Goal: Transaction & Acquisition: Register for event/course

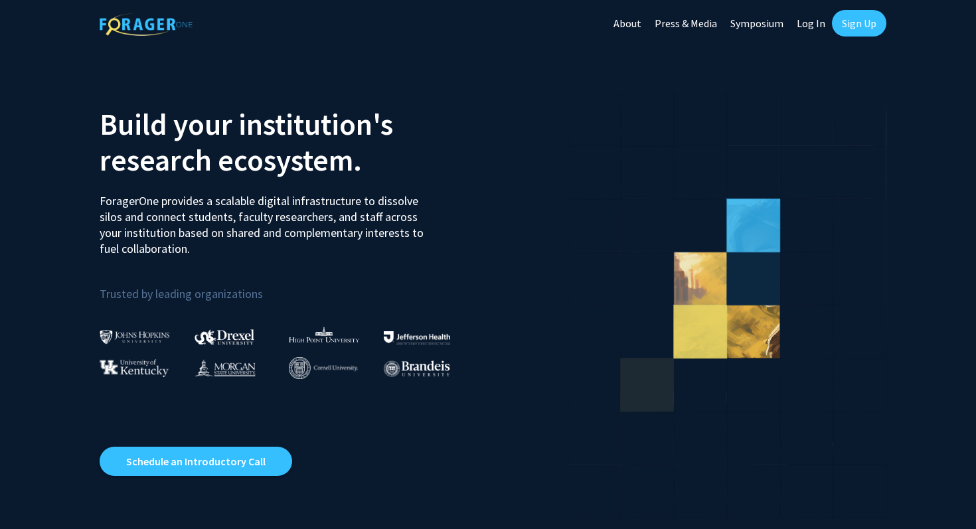
click at [859, 20] on link "Sign Up" at bounding box center [859, 23] width 54 height 27
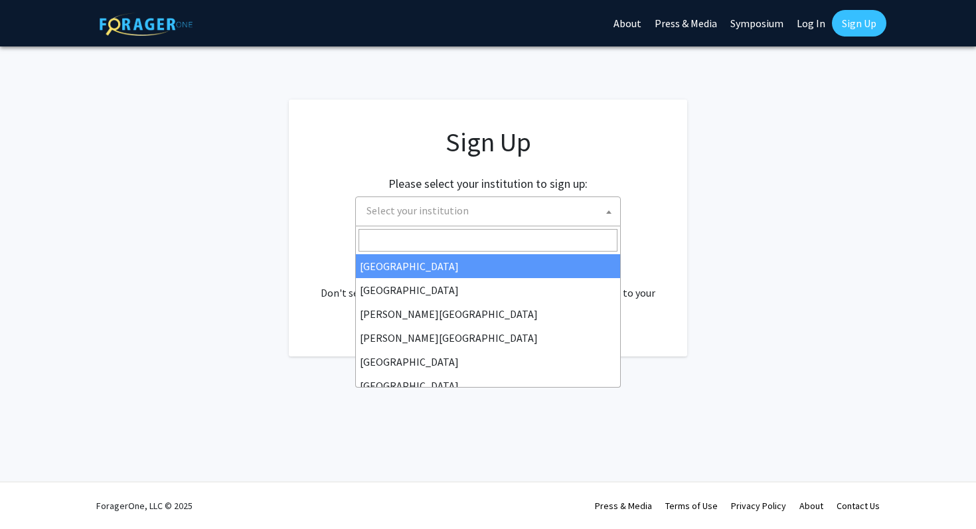
click at [475, 209] on span "Select your institution" at bounding box center [490, 210] width 259 height 27
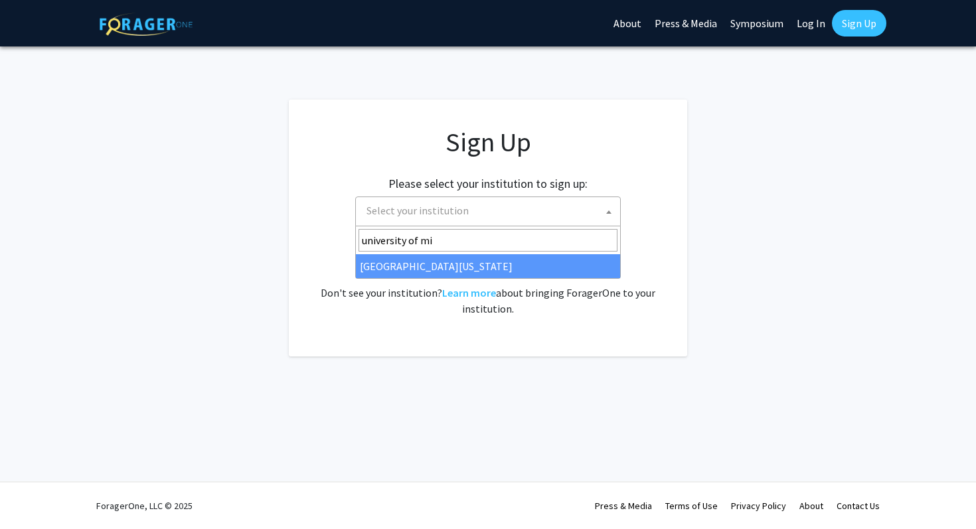
type input "university of mi"
select select "33"
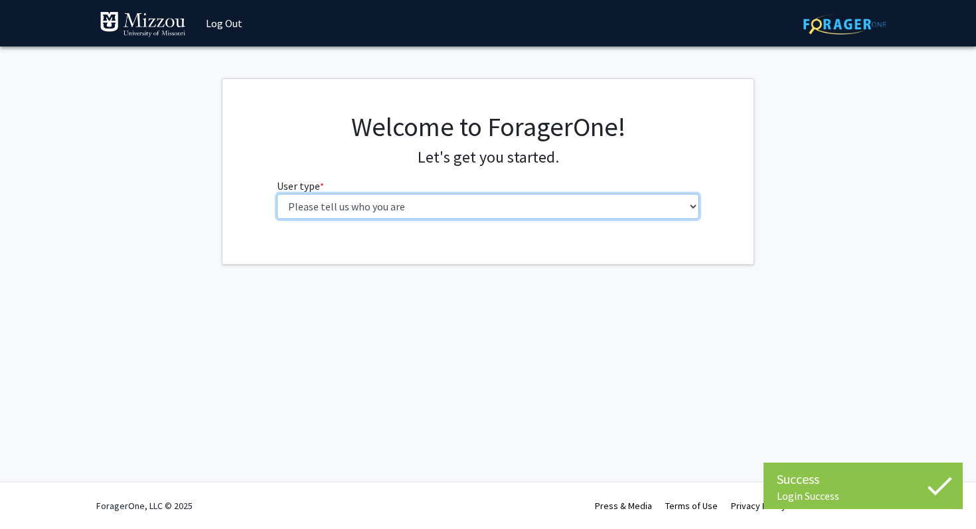
click at [434, 212] on select "Please tell us who you are Undergraduate Student Master's Student Doctoral Cand…" at bounding box center [488, 206] width 423 height 25
select select "1: undergrad"
click at [277, 194] on select "Please tell us who you are Undergraduate Student Master's Student Doctoral Cand…" at bounding box center [488, 206] width 423 height 25
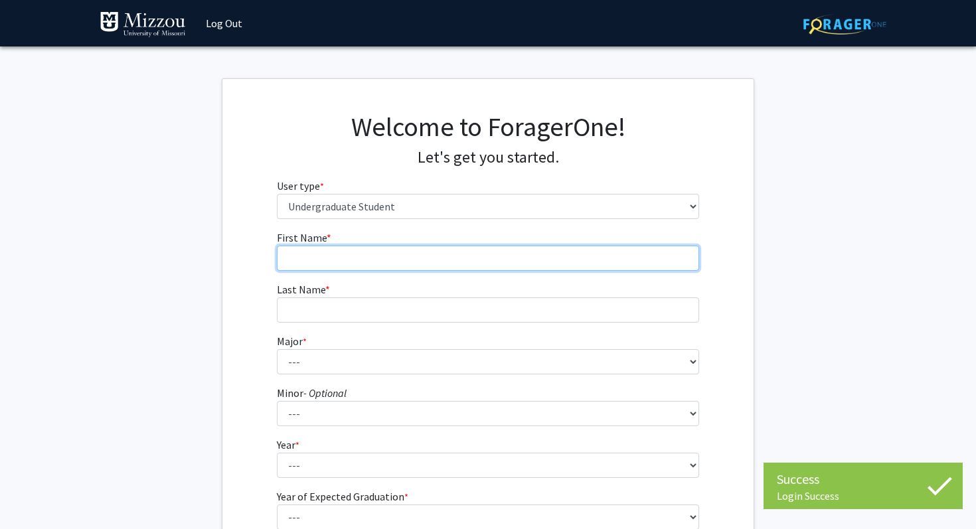
click at [467, 256] on input "First Name * required" at bounding box center [488, 258] width 423 height 25
type input "[PERSON_NAME]"
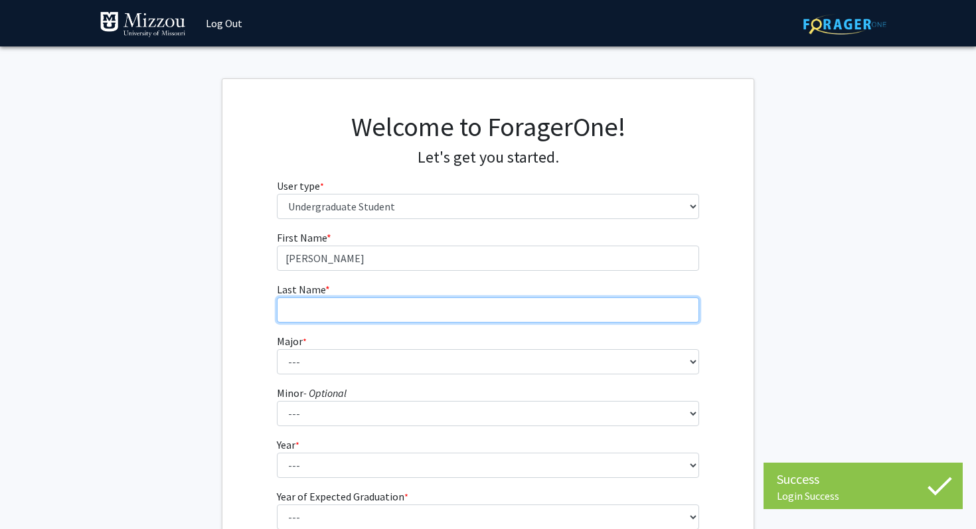
type input "[PERSON_NAME]"
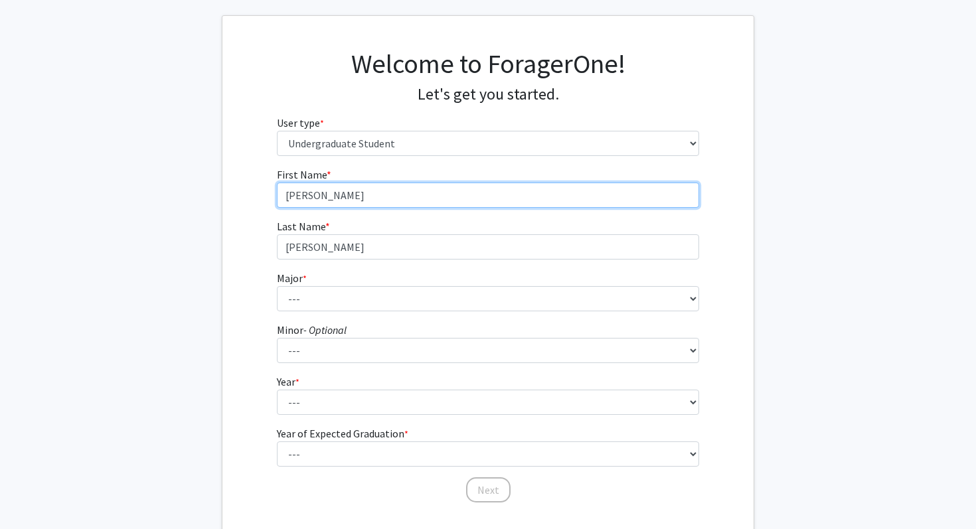
scroll to position [67, 0]
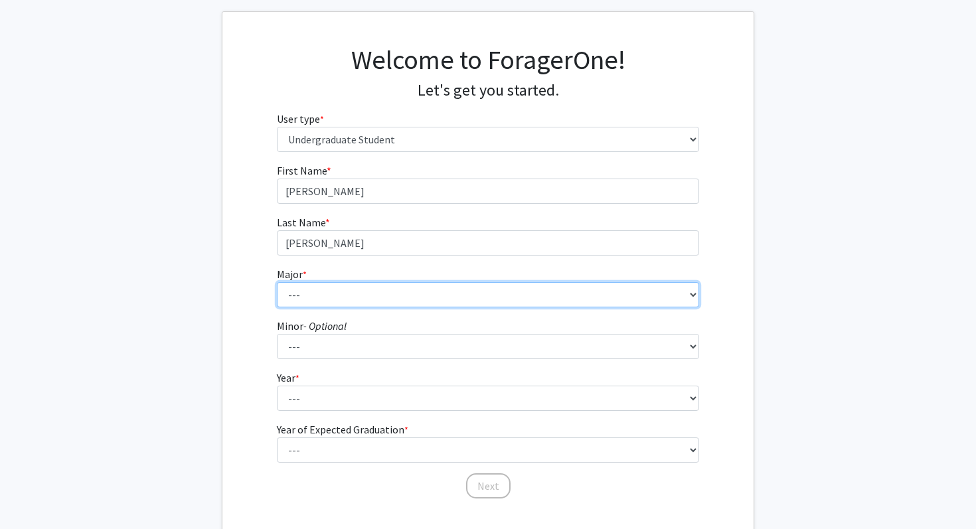
click at [345, 290] on select "--- Agribusiness Management Agricultural Education Agricultural Education: Comm…" at bounding box center [488, 294] width 423 height 25
select select "128: 2621"
click at [277, 282] on select "--- Agribusiness Management Agricultural Education Agricultural Education: Comm…" at bounding box center [488, 294] width 423 height 25
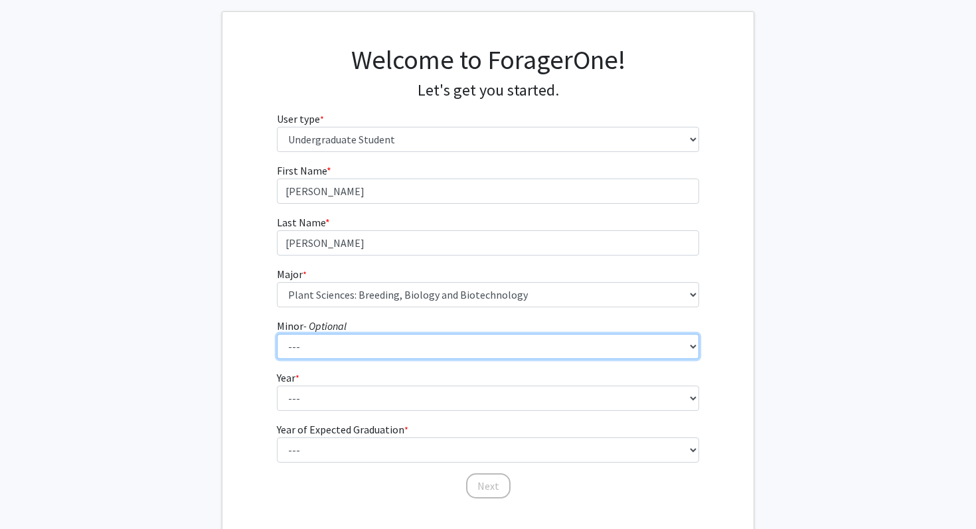
click at [349, 347] on select "--- Accountancy Aerospace Engineering Aerospace Studies Agribusiness Management…" at bounding box center [488, 346] width 423 height 25
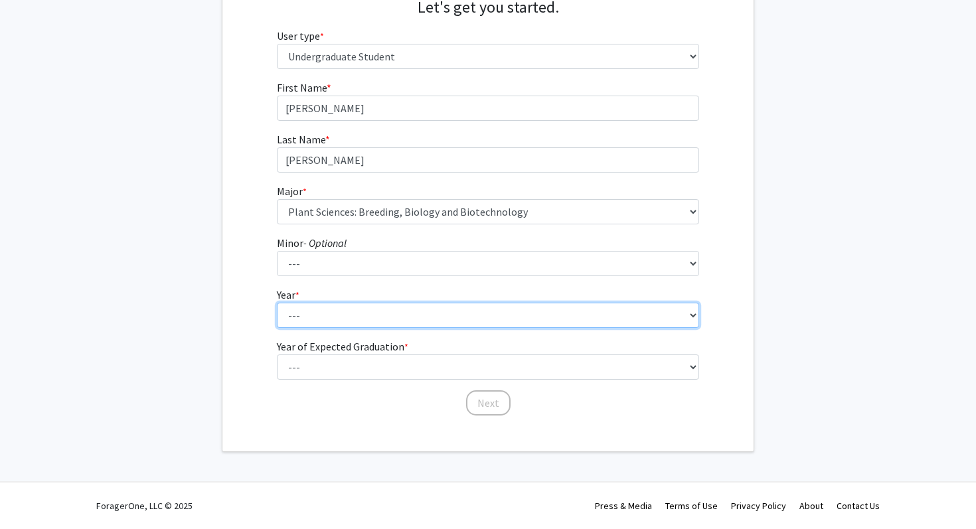
click at [347, 306] on select "--- First-year Sophomore Junior Senior Postbaccalaureate Certificate" at bounding box center [488, 315] width 423 height 25
select select "1: first-year"
click at [277, 303] on select "--- First-year Sophomore Junior Senior Postbaccalaureate Certificate" at bounding box center [488, 315] width 423 height 25
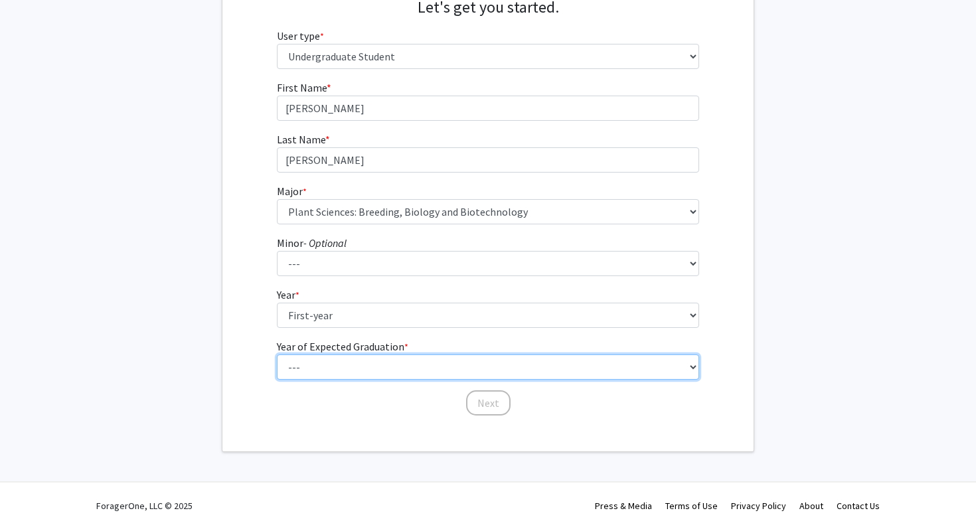
click at [331, 367] on select "--- 2025 2026 2027 2028 2029 2030 2031 2032 2033 2034" at bounding box center [488, 367] width 423 height 25
select select "5: 2029"
click at [277, 355] on select "--- 2025 2026 2027 2028 2029 2030 2031 2032 2033 2034" at bounding box center [488, 367] width 423 height 25
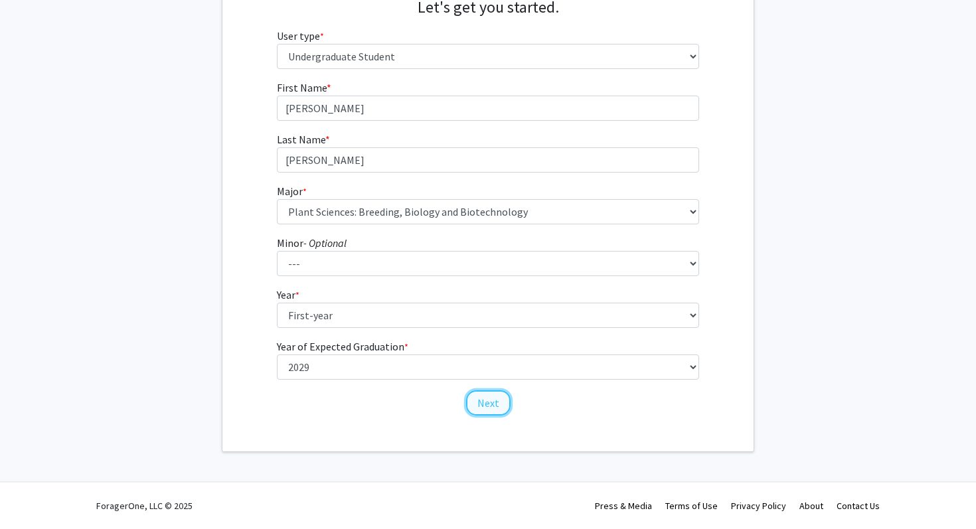
click at [490, 403] on button "Next" at bounding box center [488, 403] width 45 height 25
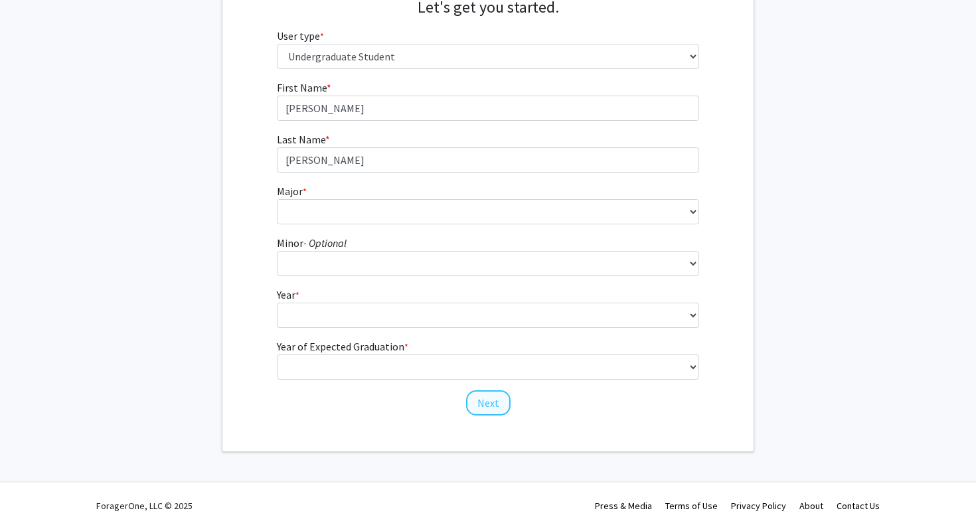
scroll to position [0, 0]
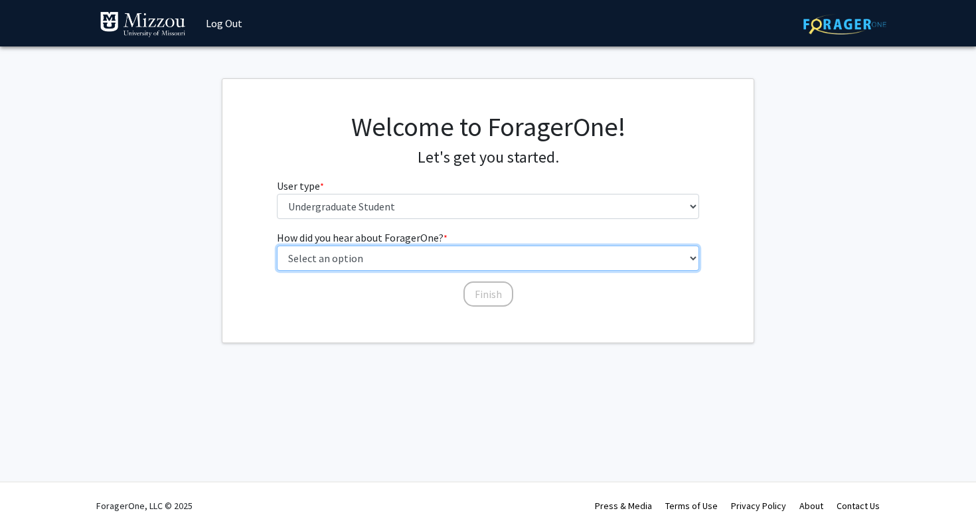
click at [387, 260] on select "Select an option Peer/student recommendation Faculty/staff recommendation Unive…" at bounding box center [488, 258] width 423 height 25
select select "2: faculty_recommendation"
click at [277, 246] on select "Select an option Peer/student recommendation Faculty/staff recommendation Unive…" at bounding box center [488, 258] width 423 height 25
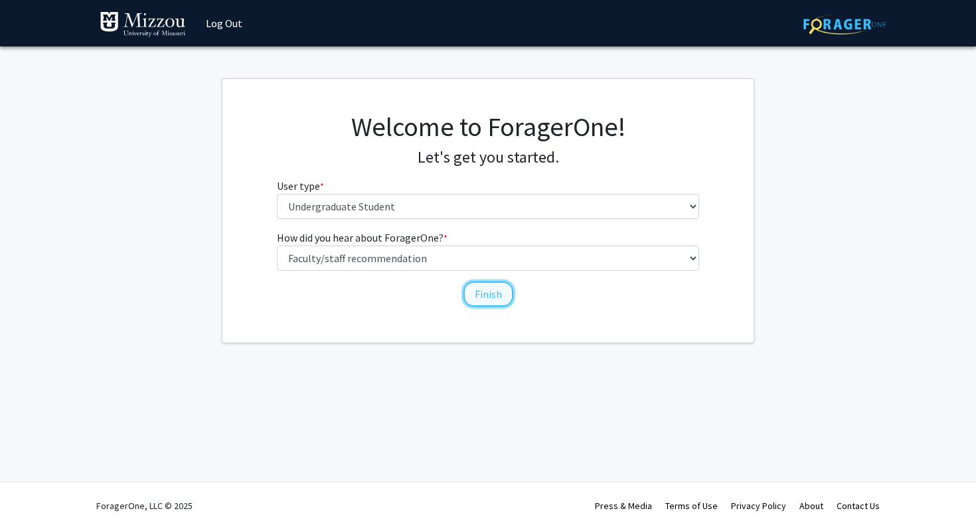
click at [497, 295] on button "Finish" at bounding box center [489, 294] width 50 height 25
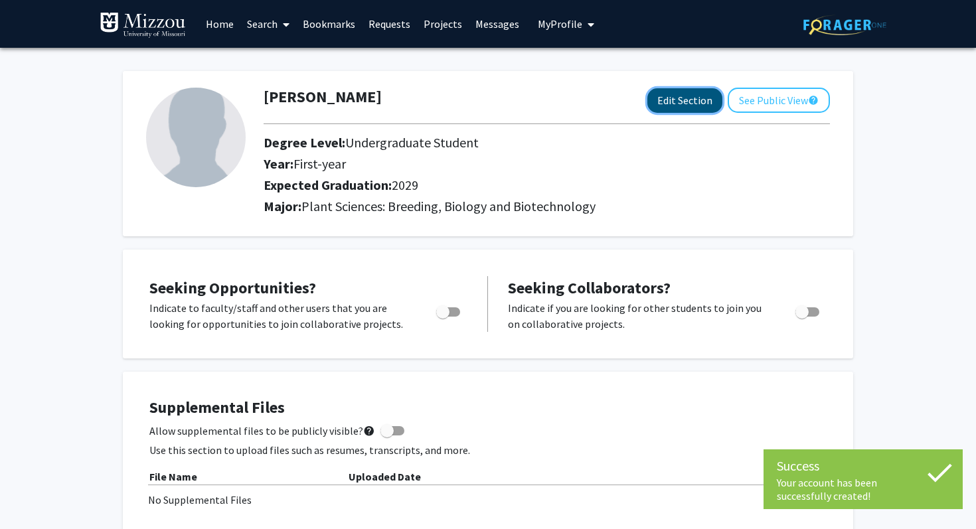
click at [693, 102] on button "Edit Section" at bounding box center [685, 100] width 75 height 25
select select "first-year"
select select "2029"
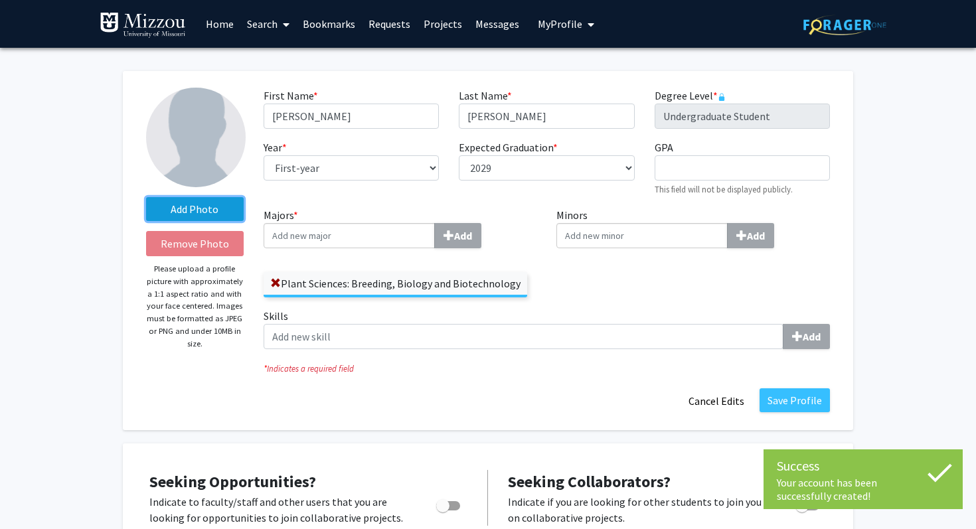
click at [184, 209] on label "Add Photo" at bounding box center [195, 209] width 98 height 24
click at [0, 0] on input "Add Photo" at bounding box center [0, 0] width 0 height 0
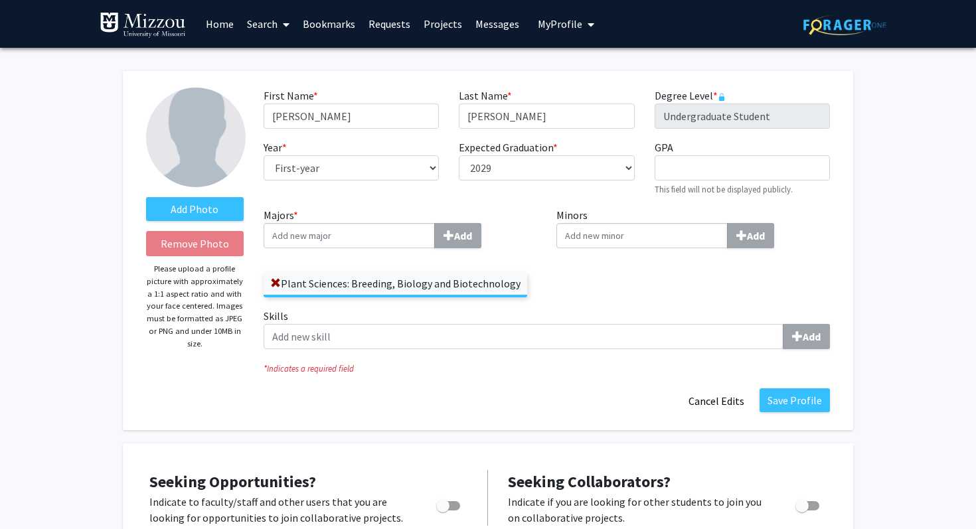
click at [443, 22] on link "Projects" at bounding box center [443, 24] width 52 height 46
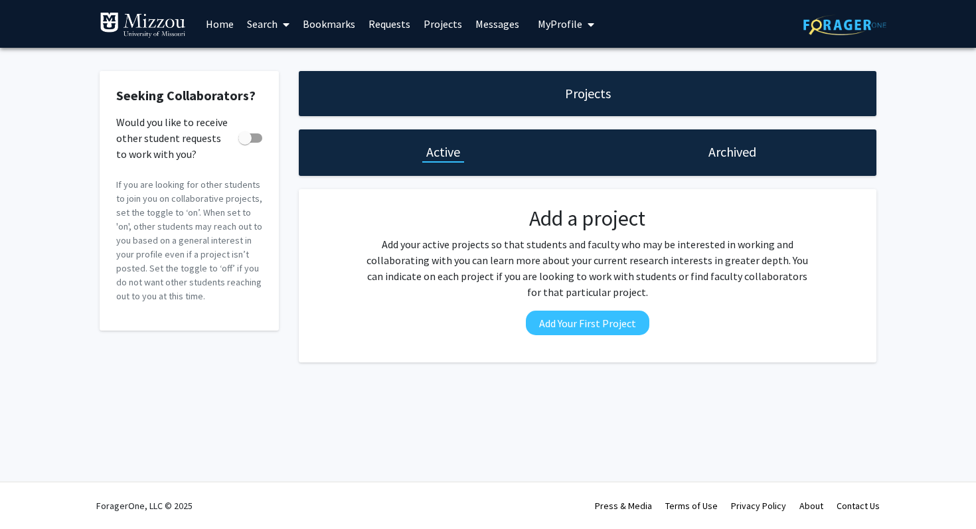
click at [276, 27] on link "Search" at bounding box center [268, 24] width 56 height 46
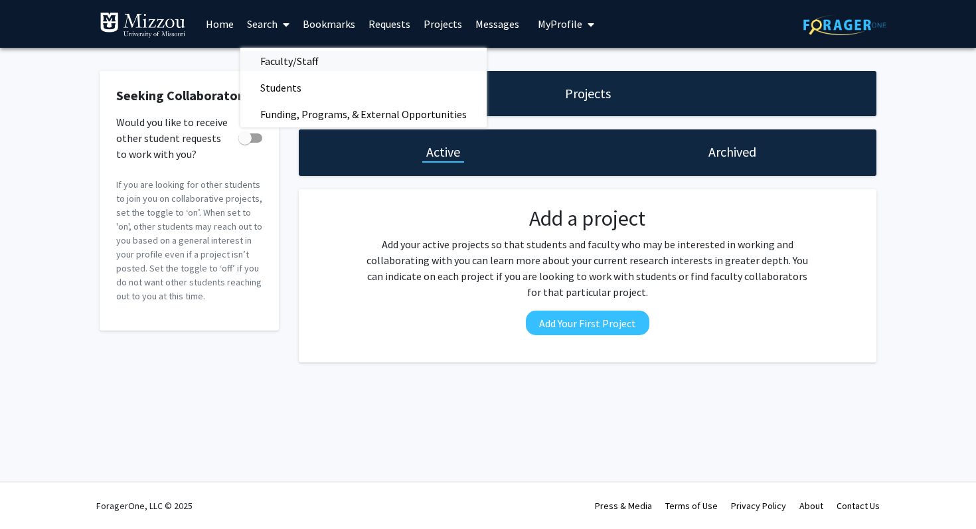
click at [308, 62] on span "Faculty/Staff" at bounding box center [289, 61] width 98 height 27
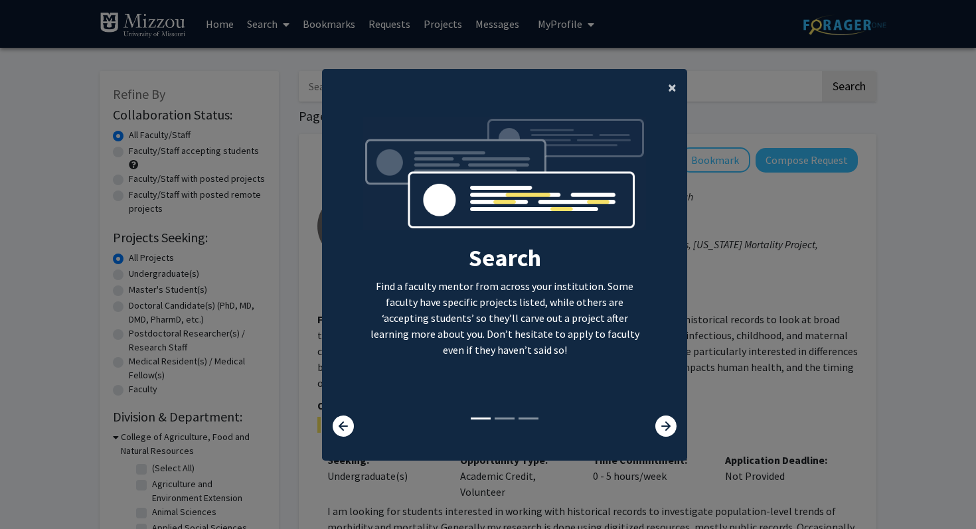
click at [673, 90] on span "×" at bounding box center [672, 87] width 9 height 21
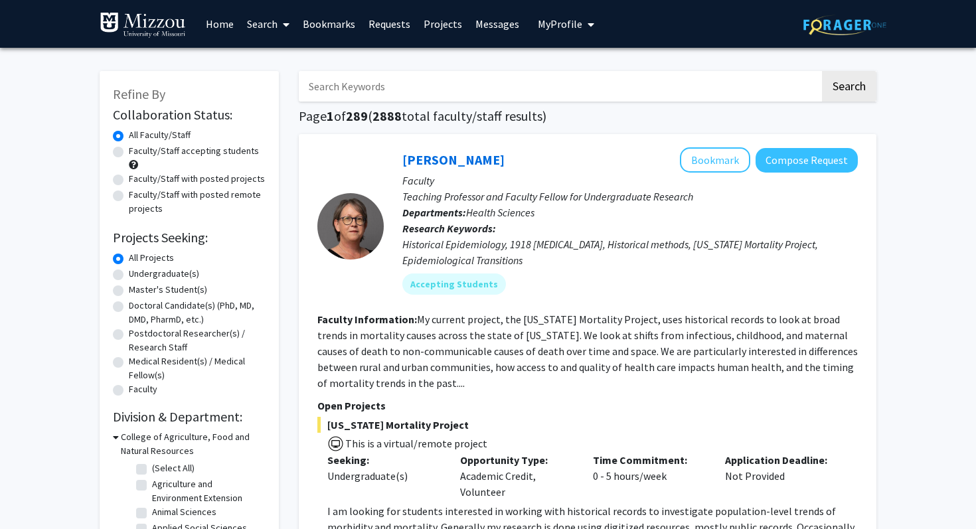
click at [129, 151] on label "Faculty/Staff accepting students" at bounding box center [194, 151] width 130 height 14
click at [129, 151] on input "Faculty/Staff accepting students" at bounding box center [133, 148] width 9 height 9
radio input "true"
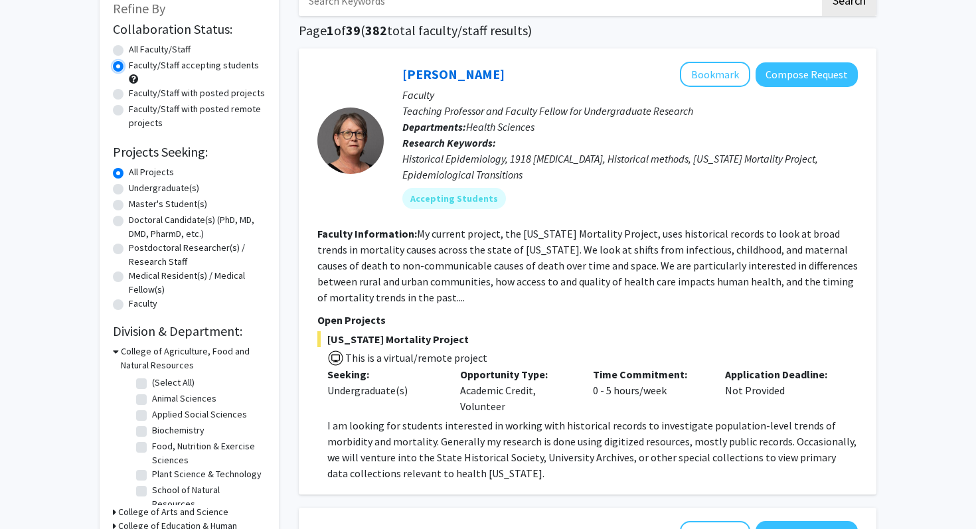
scroll to position [88, 0]
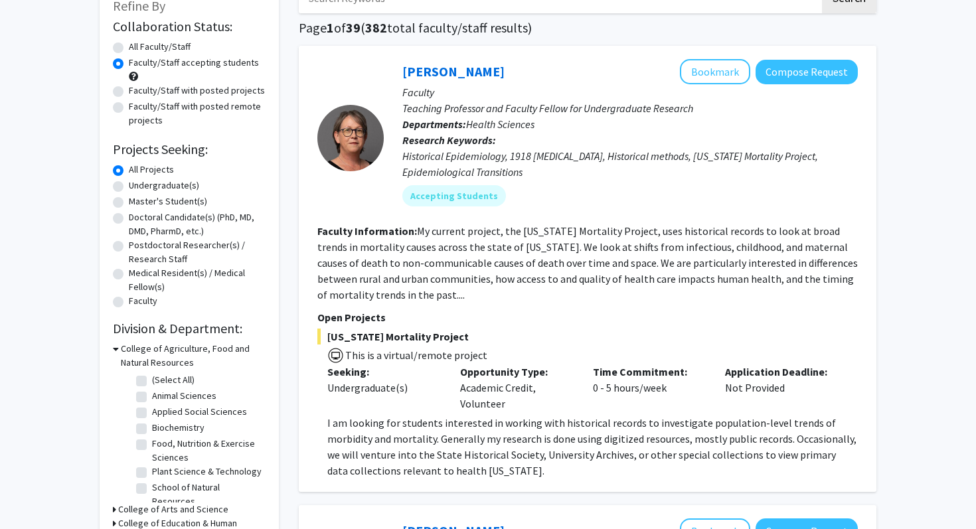
click at [129, 188] on label "Undergraduate(s)" at bounding box center [164, 186] width 70 height 14
click at [129, 187] on input "Undergraduate(s)" at bounding box center [133, 183] width 9 height 9
radio input "true"
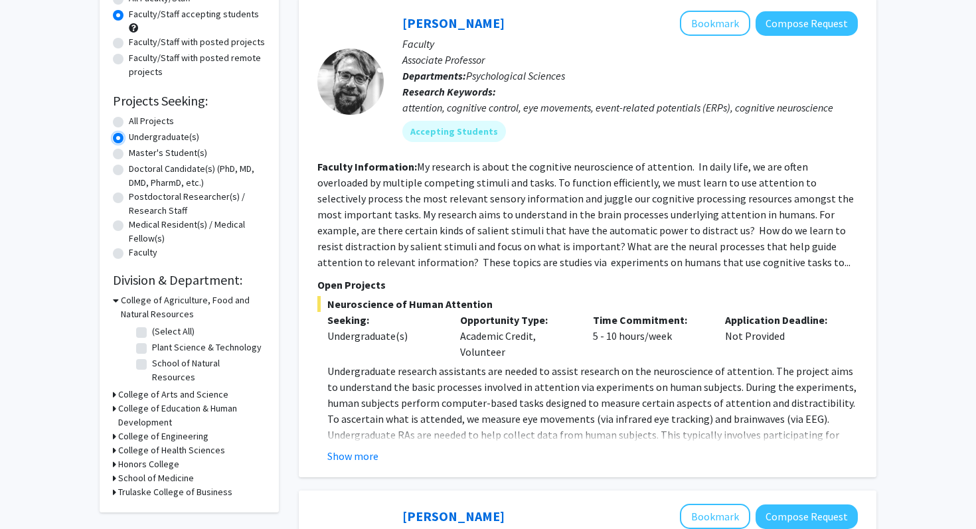
scroll to position [219, 0]
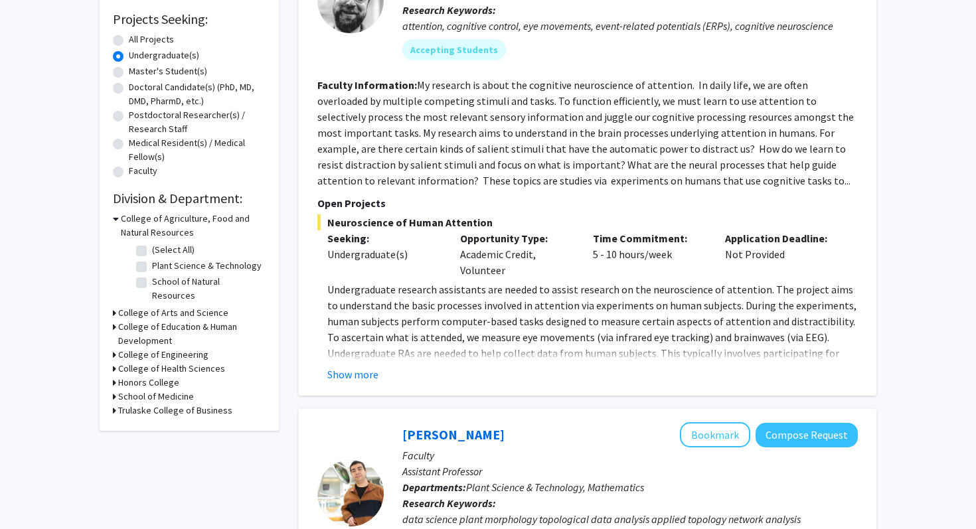
click at [152, 267] on label "Plant Science & Technology" at bounding box center [207, 266] width 110 height 14
click at [152, 267] on input "Plant Science & Technology" at bounding box center [156, 263] width 9 height 9
checkbox input "true"
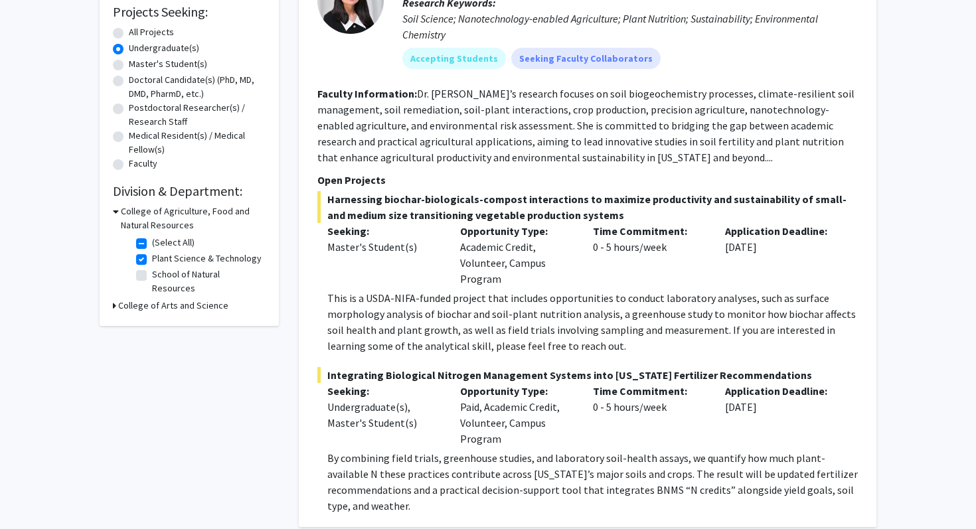
scroll to position [236, 0]
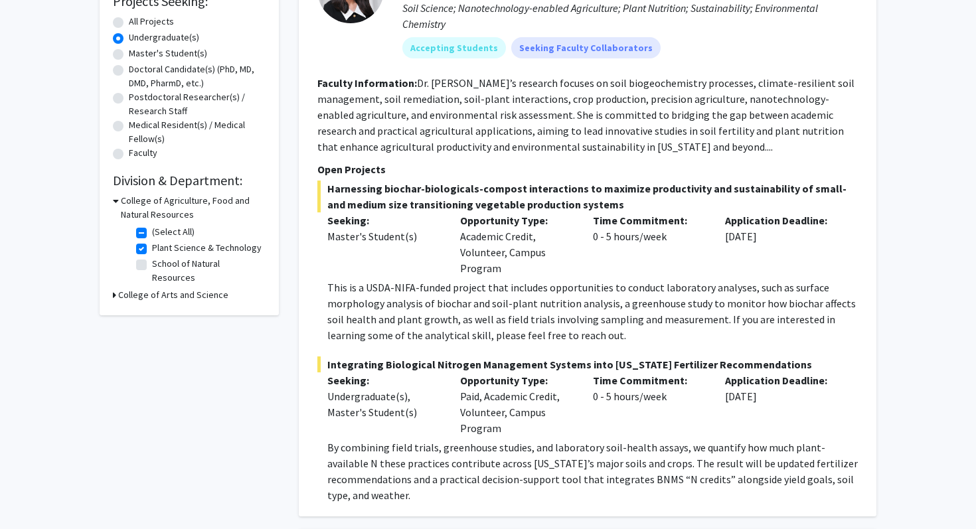
click at [197, 288] on h3 "College of Arts and Science" at bounding box center [173, 295] width 110 height 14
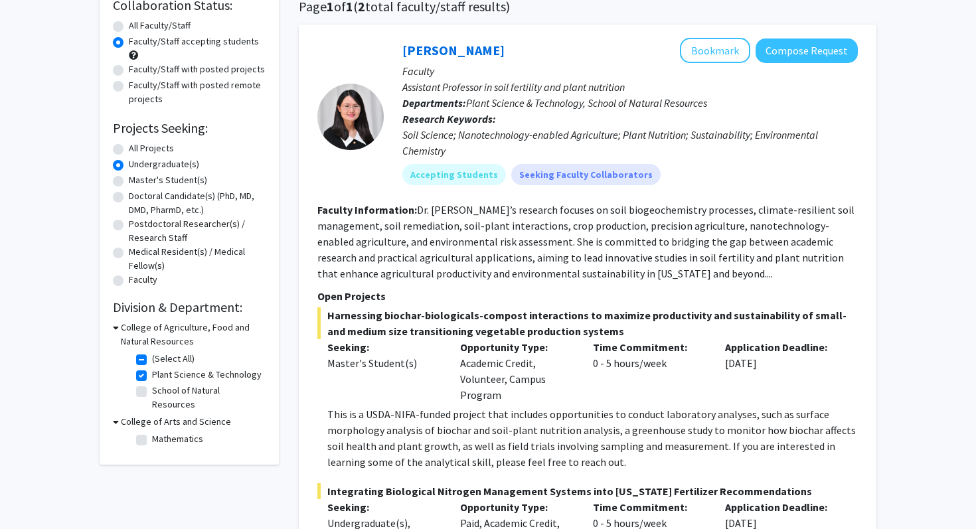
scroll to position [111, 0]
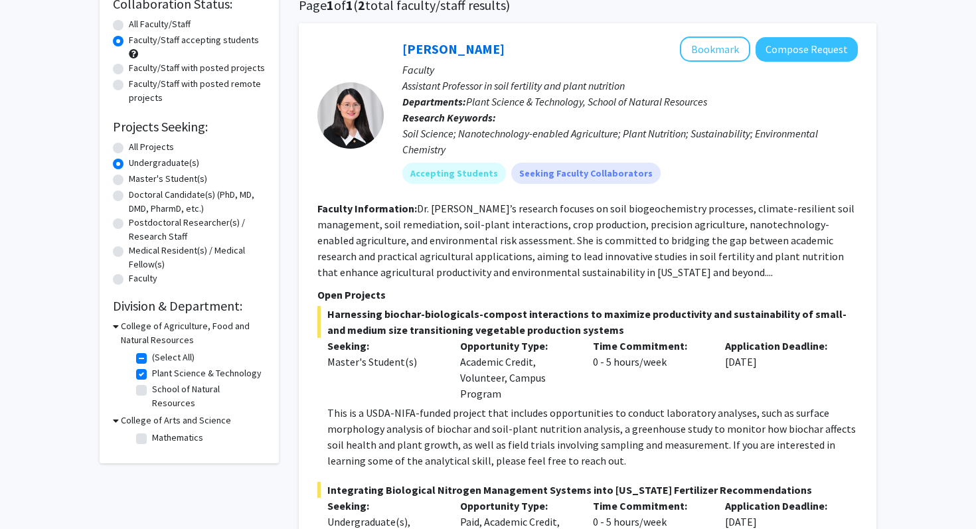
click at [129, 147] on label "All Projects" at bounding box center [151, 147] width 45 height 14
click at [129, 147] on input "All Projects" at bounding box center [133, 144] width 9 height 9
radio input "true"
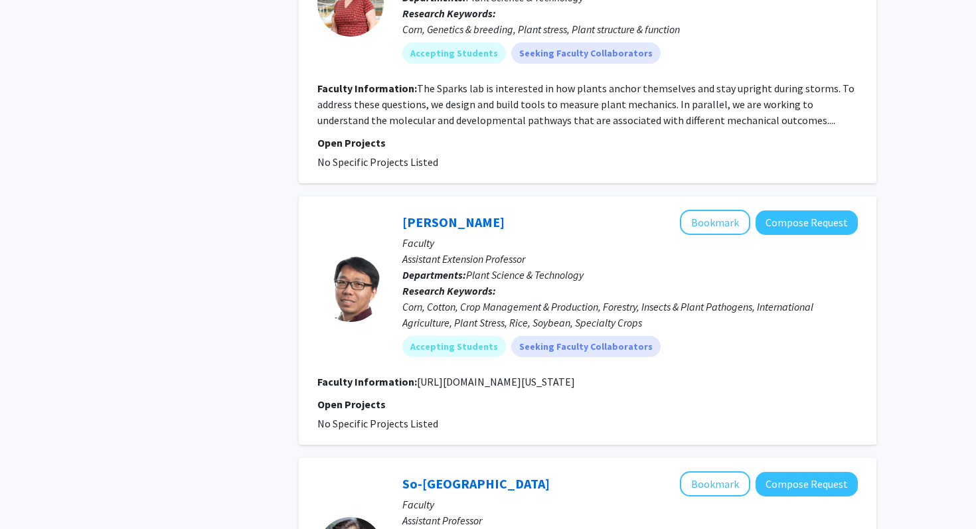
scroll to position [2347, 0]
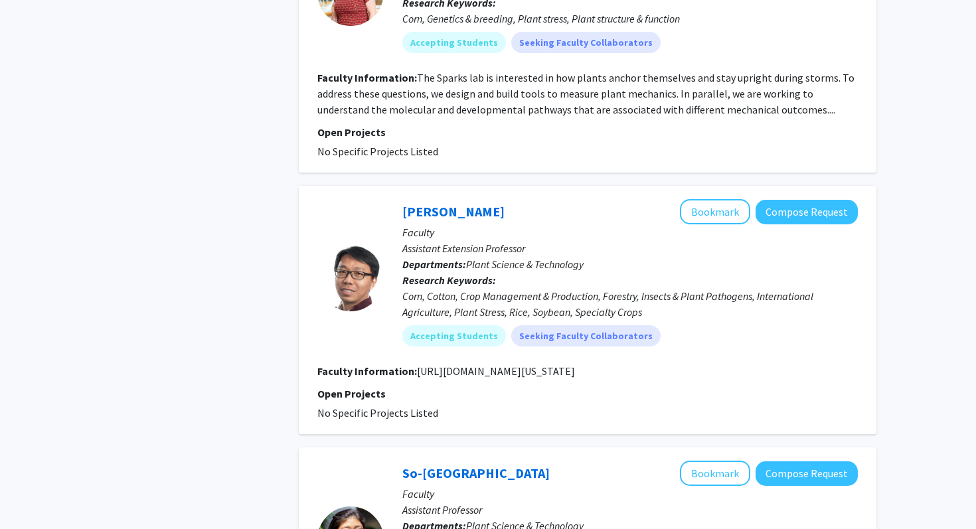
drag, startPoint x: 416, startPoint y: 339, endPoint x: 759, endPoint y: 341, distance: 343.4
click at [760, 363] on section "Faculty Information: [URL][DOMAIN_NAME][US_STATE]" at bounding box center [587, 371] width 541 height 16
copy fg-read-more "[URL][DOMAIN_NAME][US_STATE]"
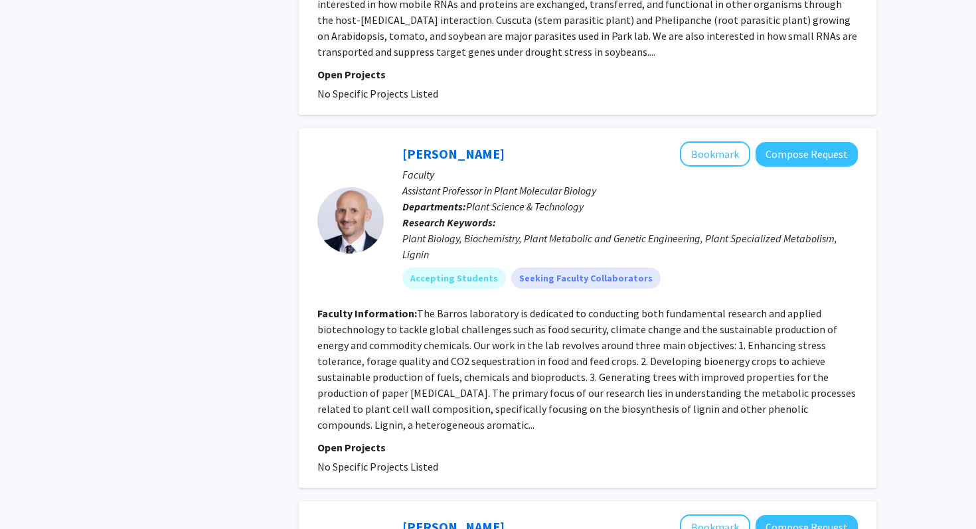
scroll to position [2994, 0]
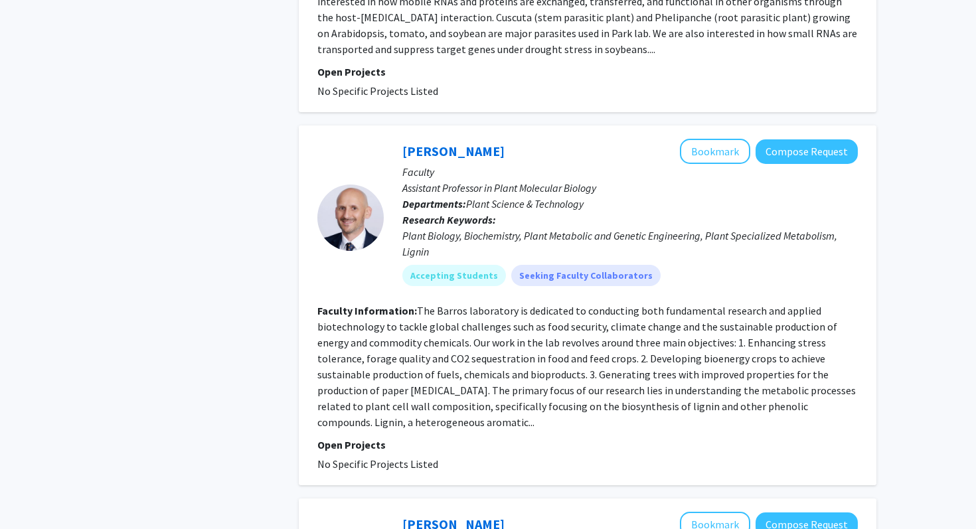
click at [536, 368] on fg-read-more "The Barros laboratory is dedicated to conducting both fundamental research and …" at bounding box center [586, 366] width 539 height 125
click at [468, 143] on link "[PERSON_NAME]" at bounding box center [454, 151] width 102 height 17
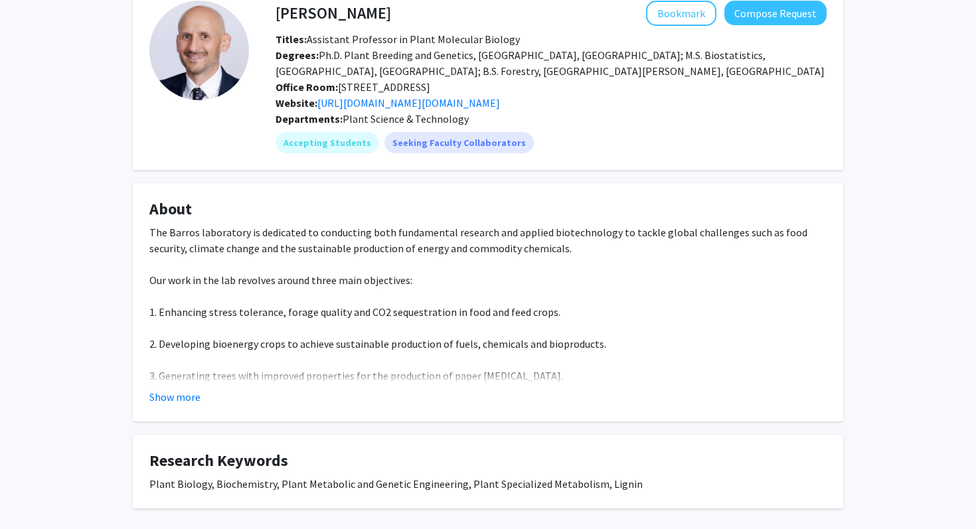
scroll to position [135, 0]
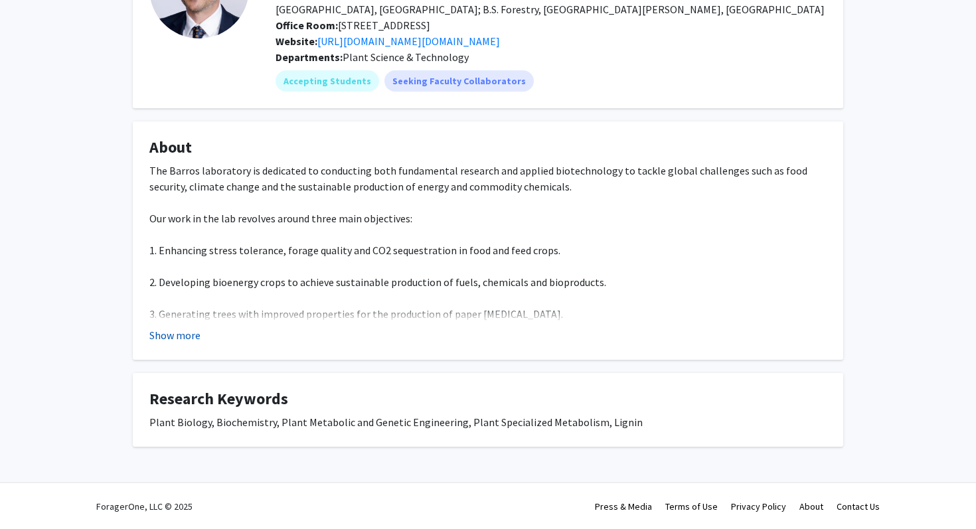
click at [175, 331] on button "Show more" at bounding box center [174, 335] width 51 height 16
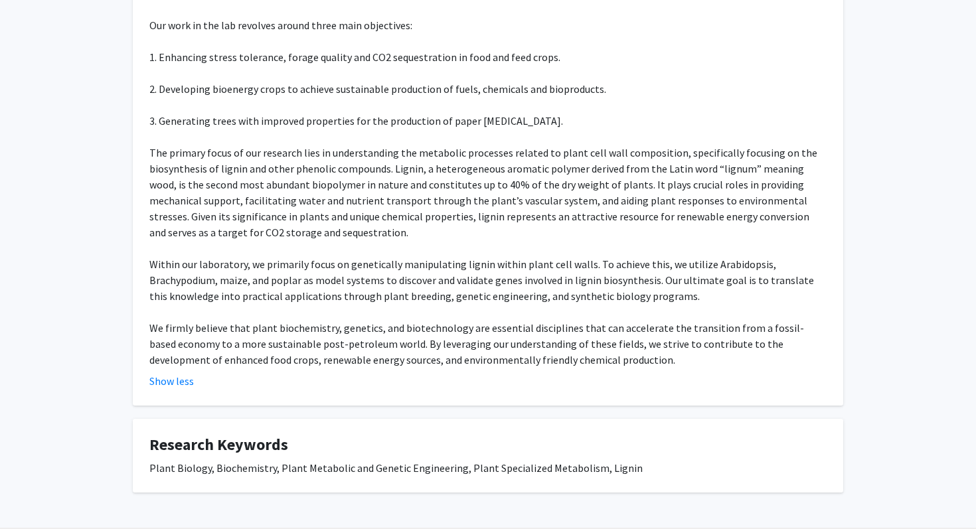
scroll to position [341, 0]
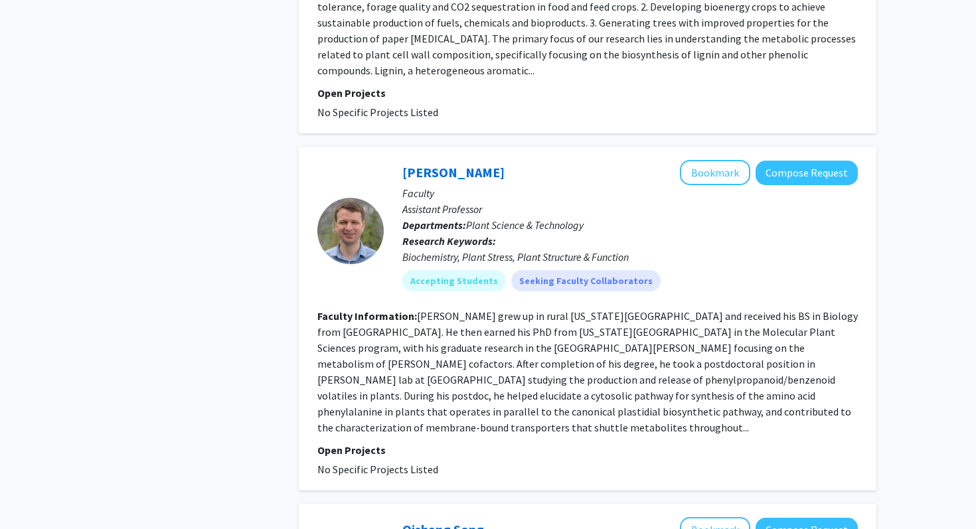
scroll to position [3348, 0]
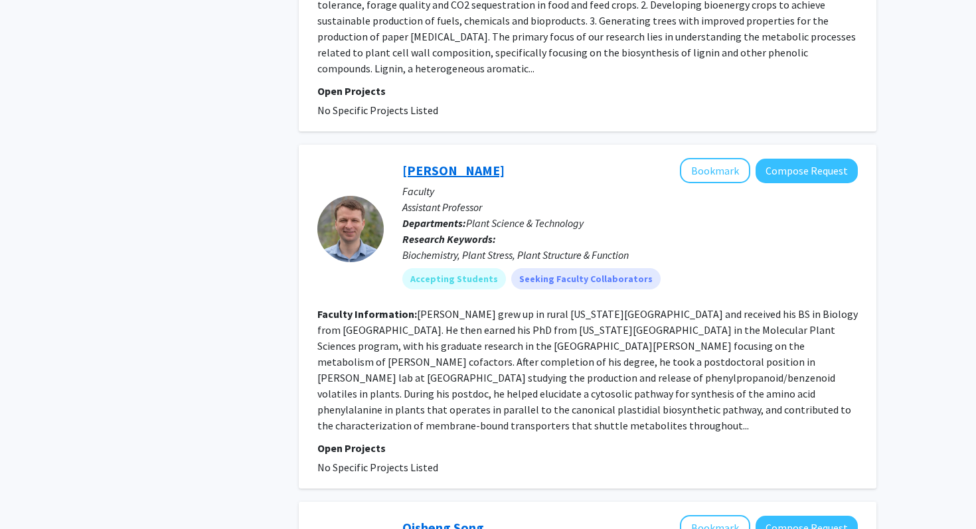
click at [470, 162] on link "[PERSON_NAME]" at bounding box center [454, 170] width 102 height 17
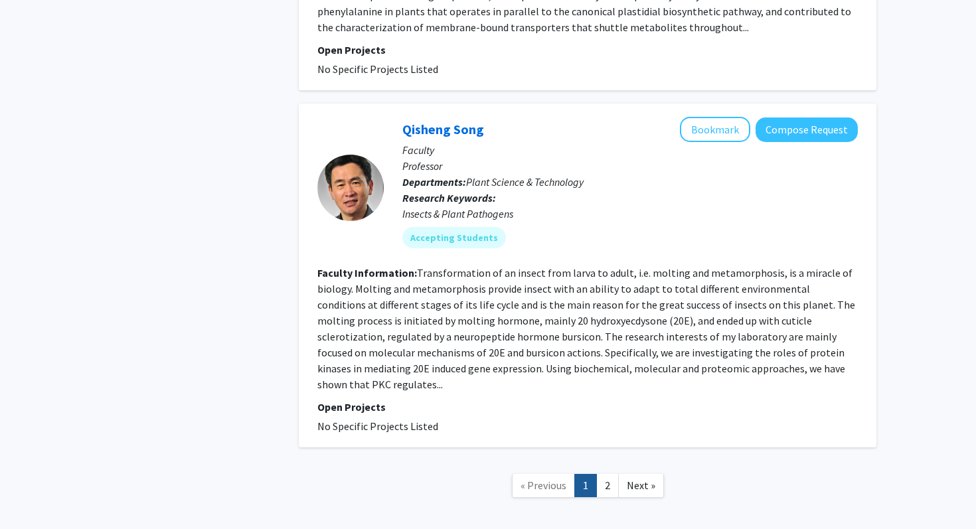
scroll to position [3748, 0]
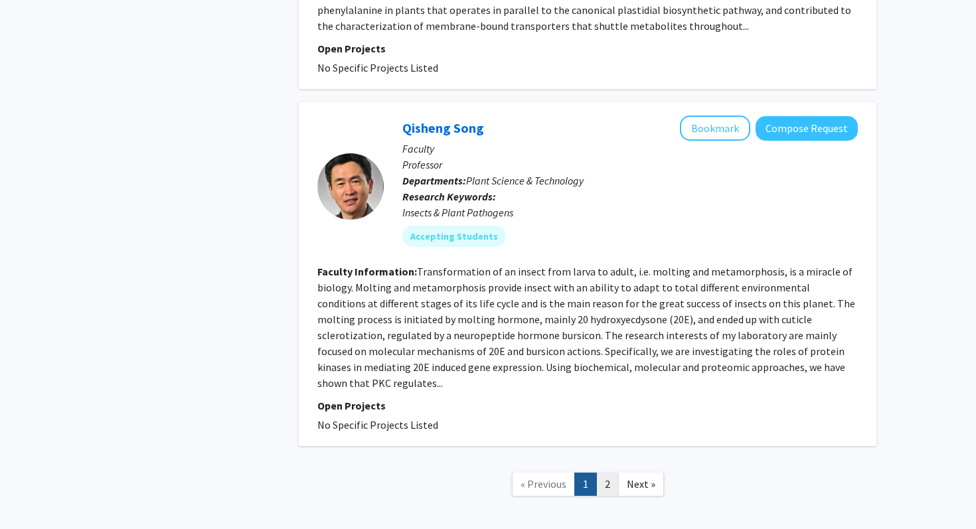
click at [607, 473] on link "2" at bounding box center [607, 484] width 23 height 23
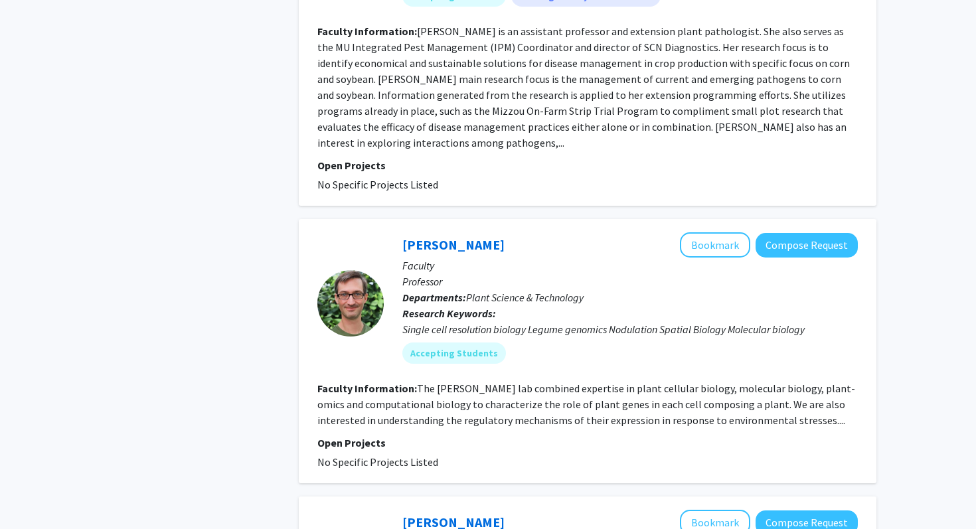
scroll to position [1154, 0]
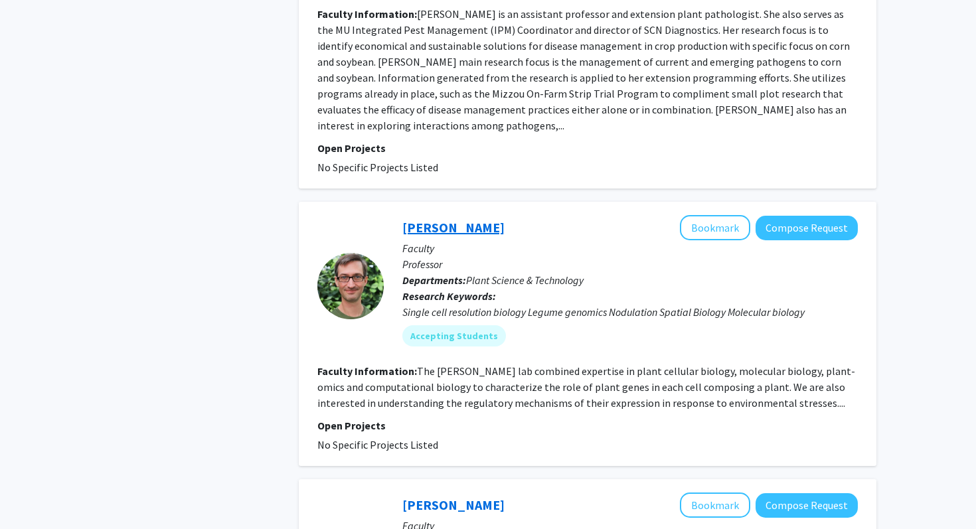
click at [461, 219] on link "[PERSON_NAME]" at bounding box center [454, 227] width 102 height 17
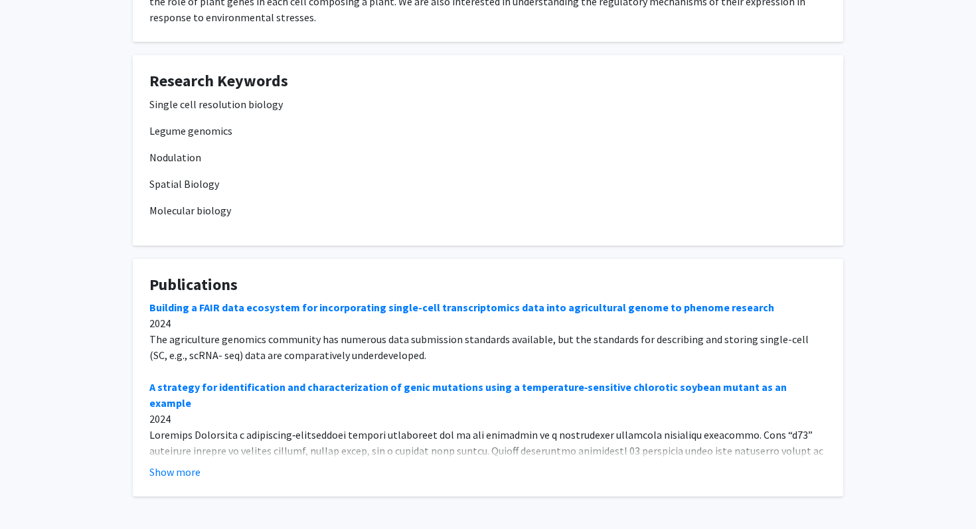
scroll to position [371, 0]
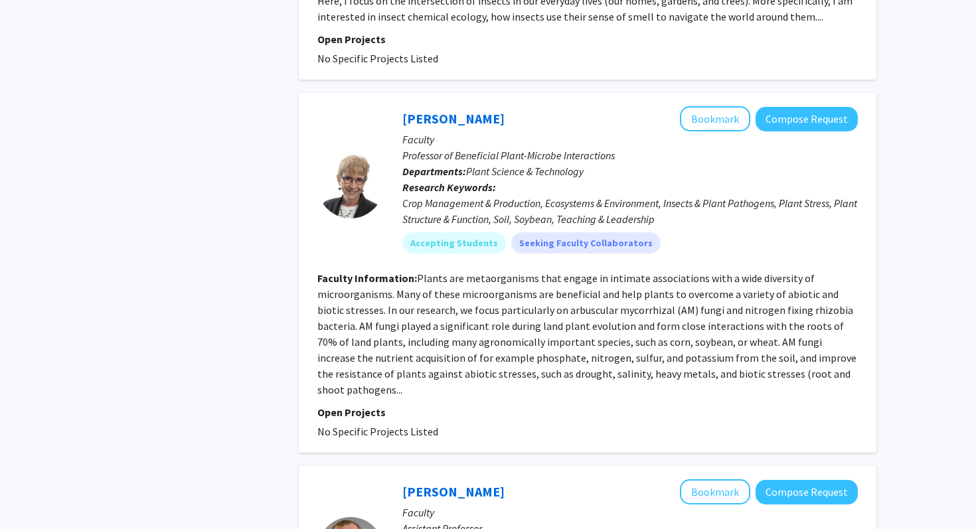
scroll to position [1851, 0]
click at [464, 110] on link "[PERSON_NAME]" at bounding box center [454, 118] width 102 height 17
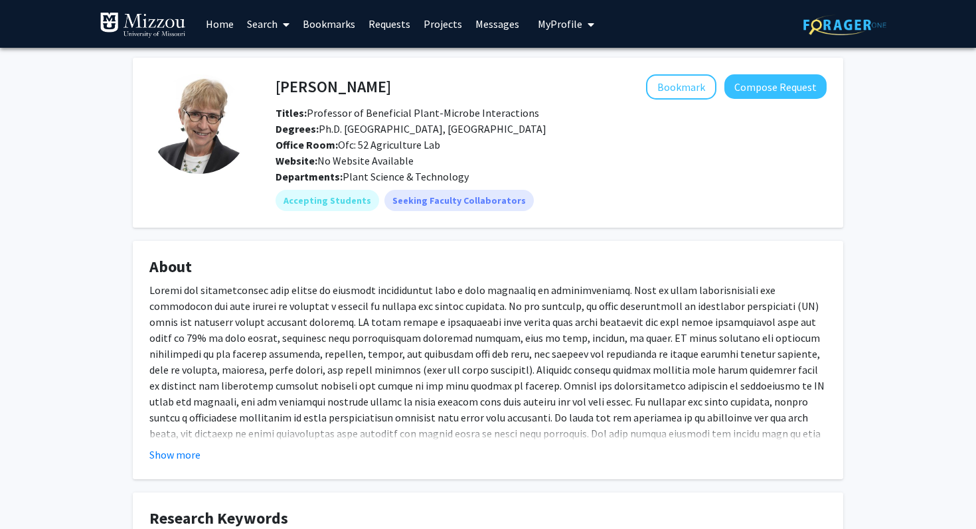
scroll to position [96, 0]
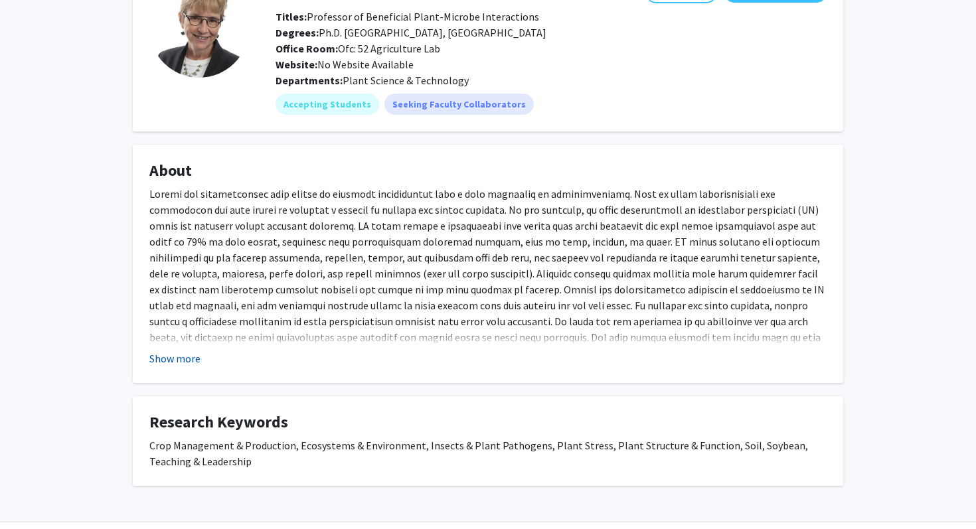
click at [184, 359] on button "Show more" at bounding box center [174, 359] width 51 height 16
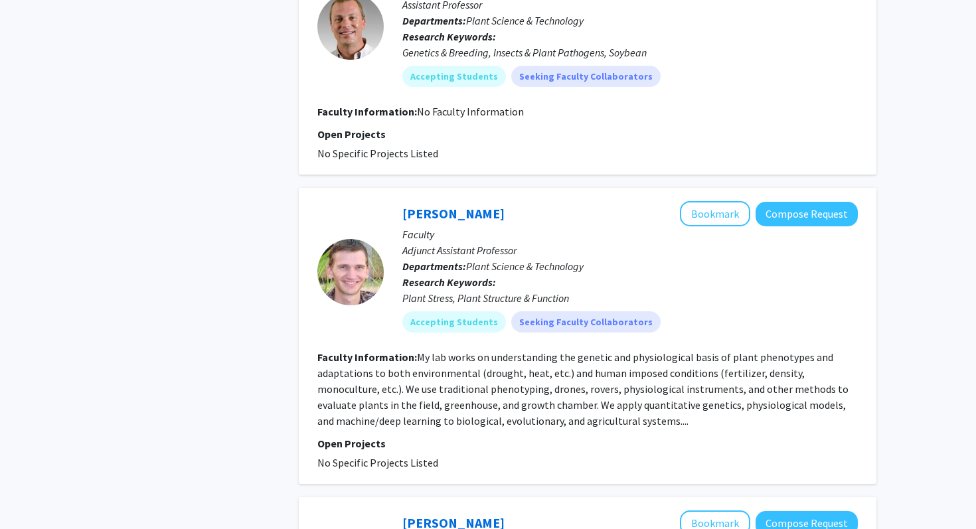
scroll to position [2387, 0]
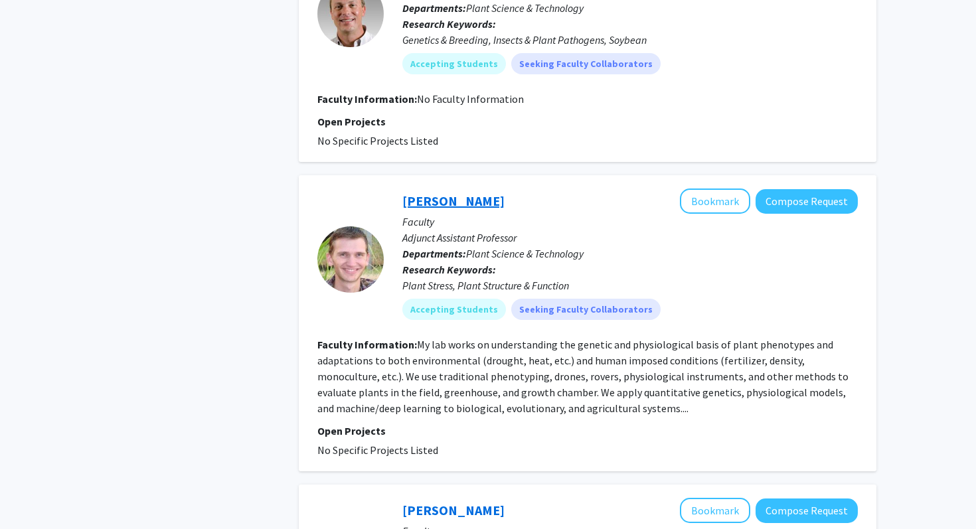
click at [456, 193] on link "[PERSON_NAME]" at bounding box center [454, 201] width 102 height 17
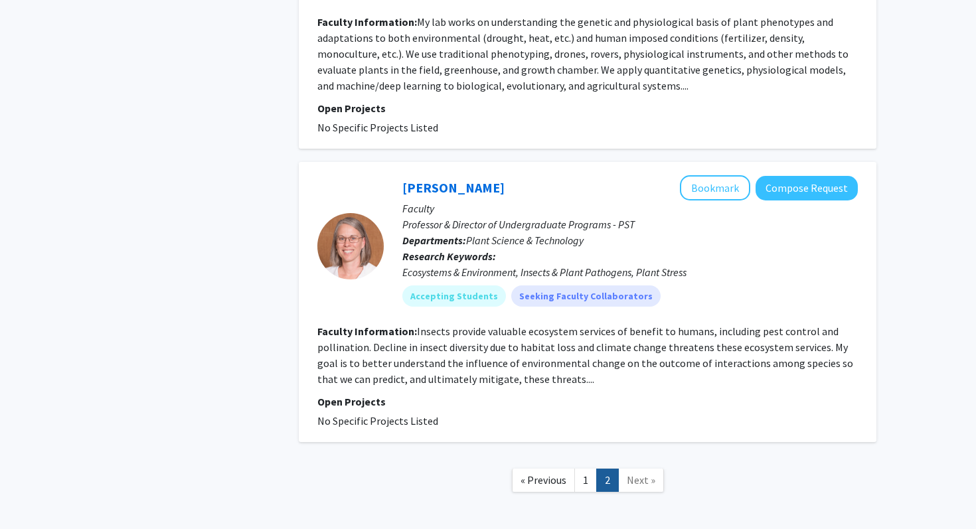
scroll to position [2738, 0]
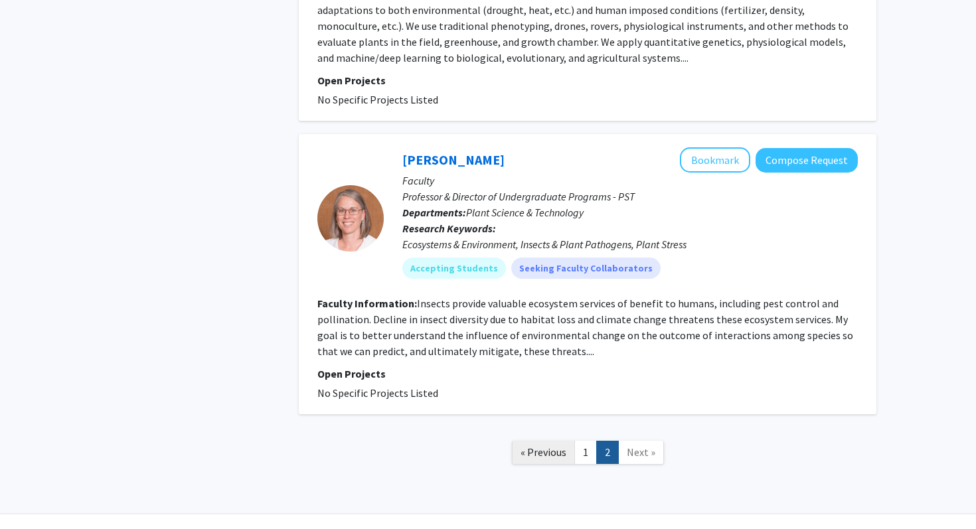
click at [564, 446] on span "« Previous" at bounding box center [544, 452] width 46 height 13
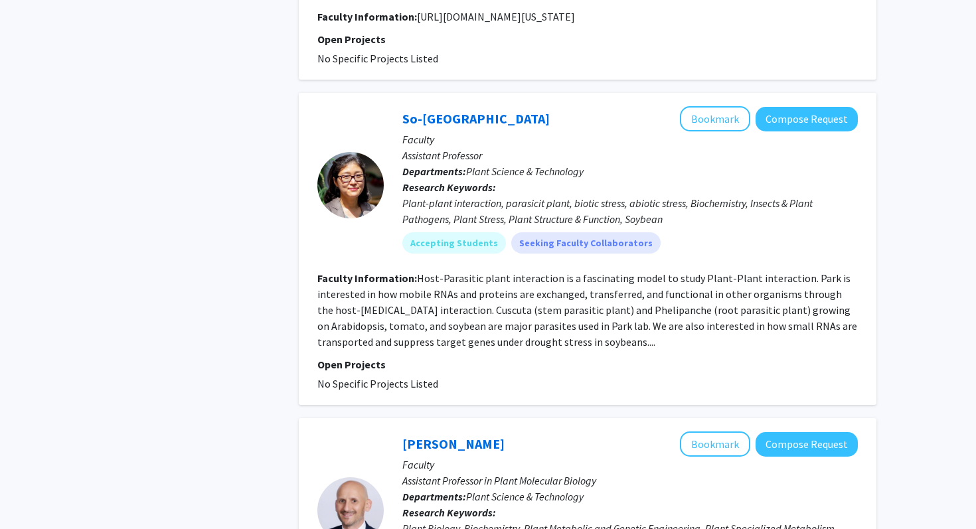
scroll to position [2704, 0]
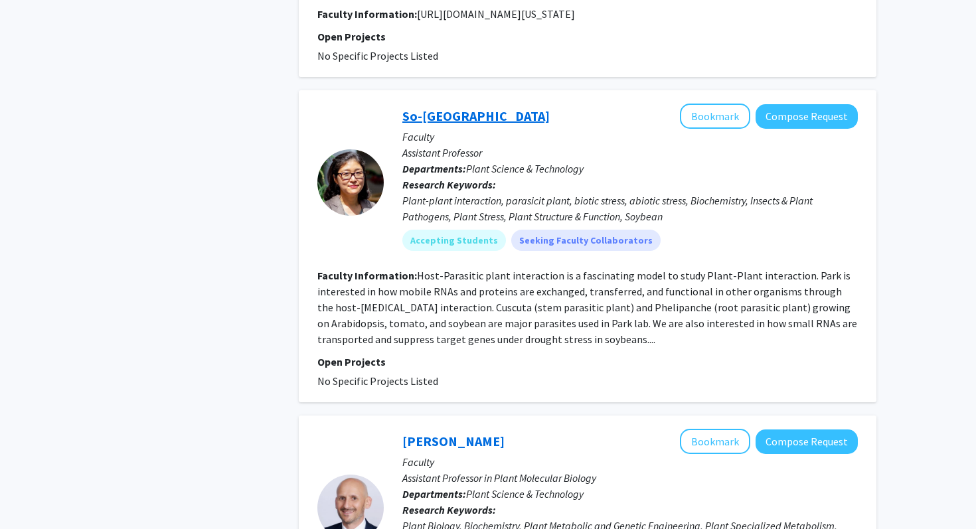
click at [449, 108] on link "So-[GEOGRAPHIC_DATA]" at bounding box center [476, 116] width 147 height 17
